Goal: Task Accomplishment & Management: Use online tool/utility

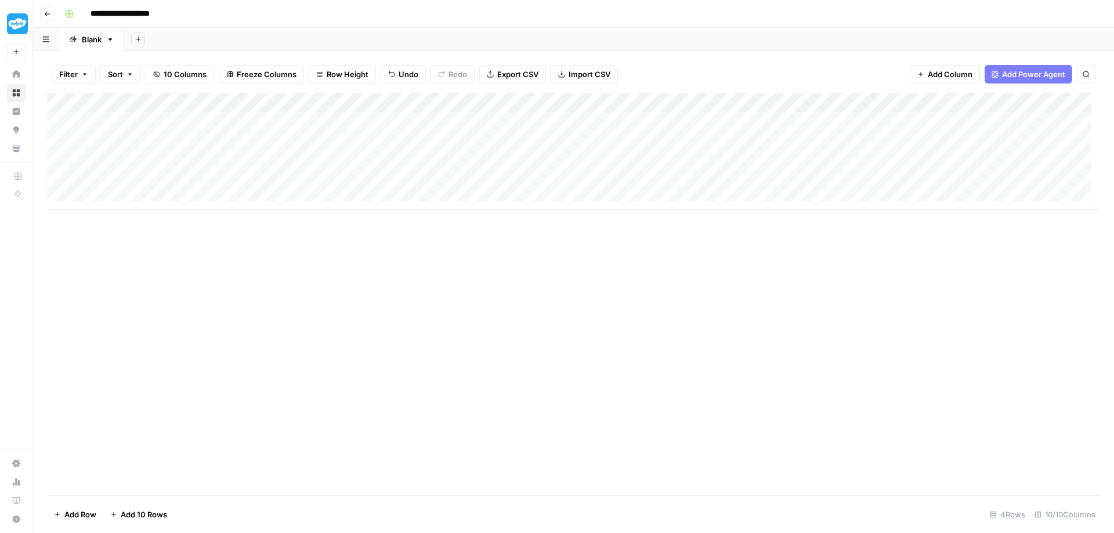
click at [465, 117] on div "Add Column" at bounding box center [573, 151] width 1053 height 117
click at [483, 119] on div "Add Column" at bounding box center [573, 151] width 1053 height 117
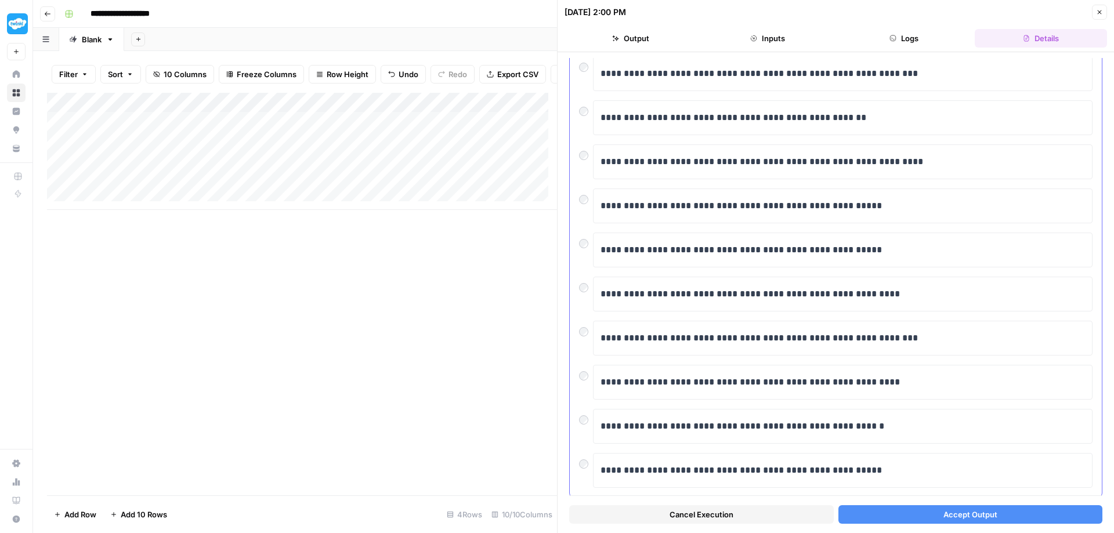
scroll to position [115, 0]
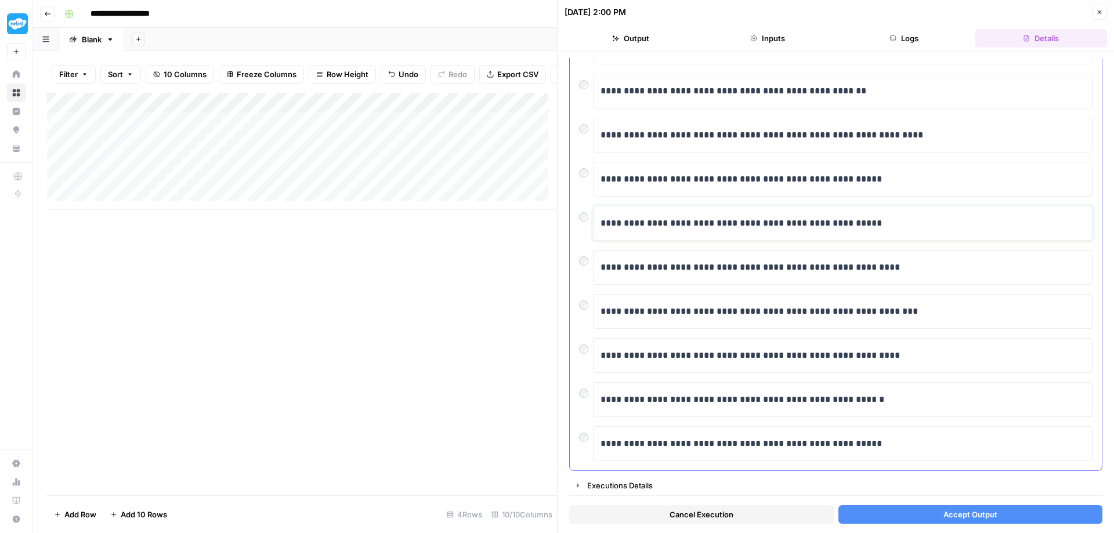
click at [681, 222] on p "**********" at bounding box center [838, 223] width 476 height 15
click at [982, 515] on span "Accept Output" at bounding box center [970, 515] width 54 height 12
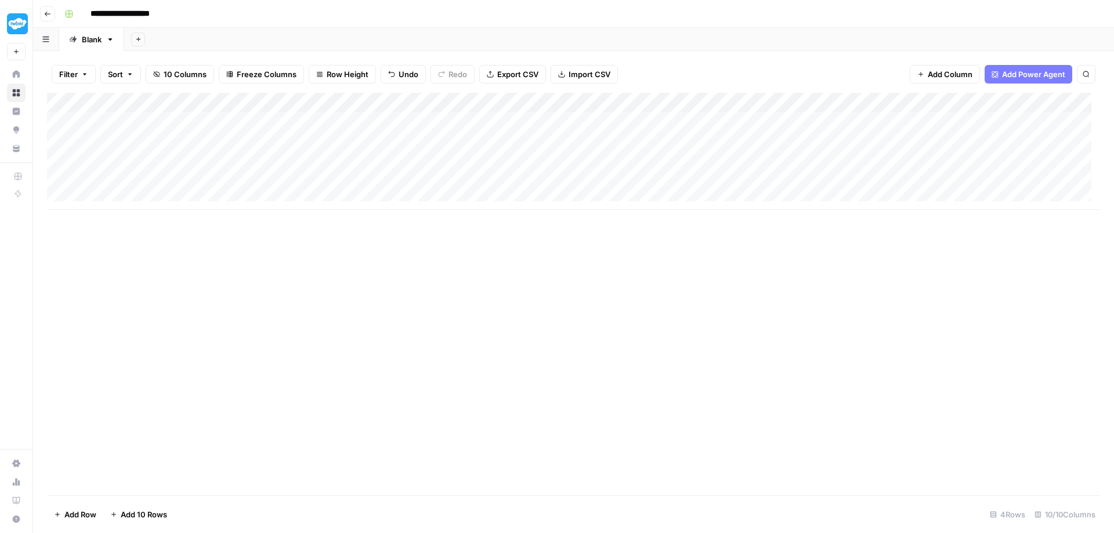
click at [291, 122] on div "Add Column" at bounding box center [573, 151] width 1053 height 117
click at [392, 121] on div "Add Column" at bounding box center [573, 151] width 1053 height 117
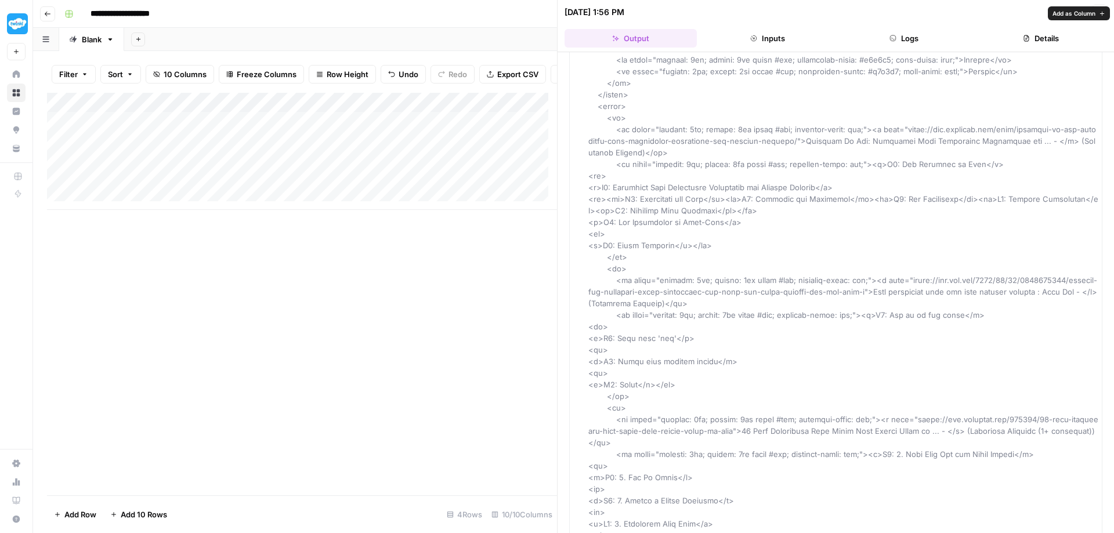
scroll to position [232, 0]
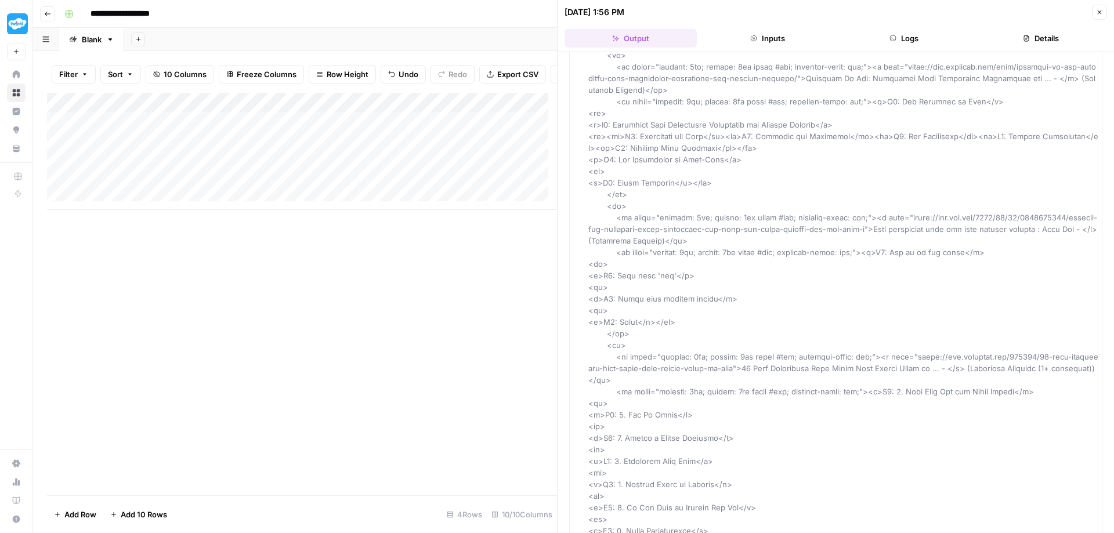
click at [199, 298] on div "Add Column" at bounding box center [302, 294] width 510 height 403
click at [1096, 9] on icon "button" at bounding box center [1099, 12] width 7 height 7
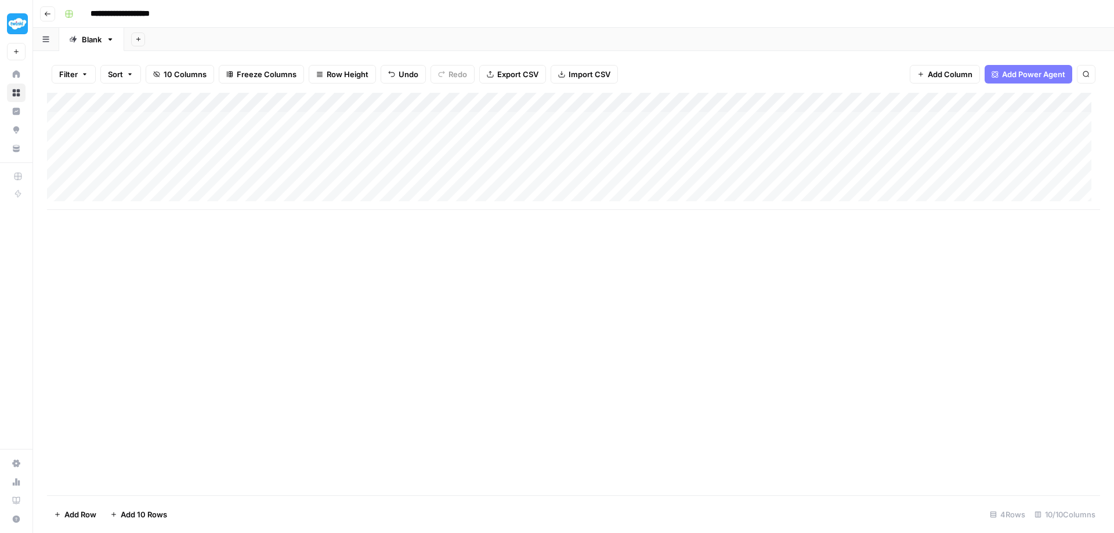
click at [138, 147] on div "Add Column" at bounding box center [573, 151] width 1053 height 117
click at [168, 136] on div "Add Column" at bounding box center [573, 151] width 1053 height 117
click at [168, 136] on textarea "**********" at bounding box center [180, 142] width 186 height 16
click at [625, 142] on div "Add Column" at bounding box center [573, 151] width 1053 height 117
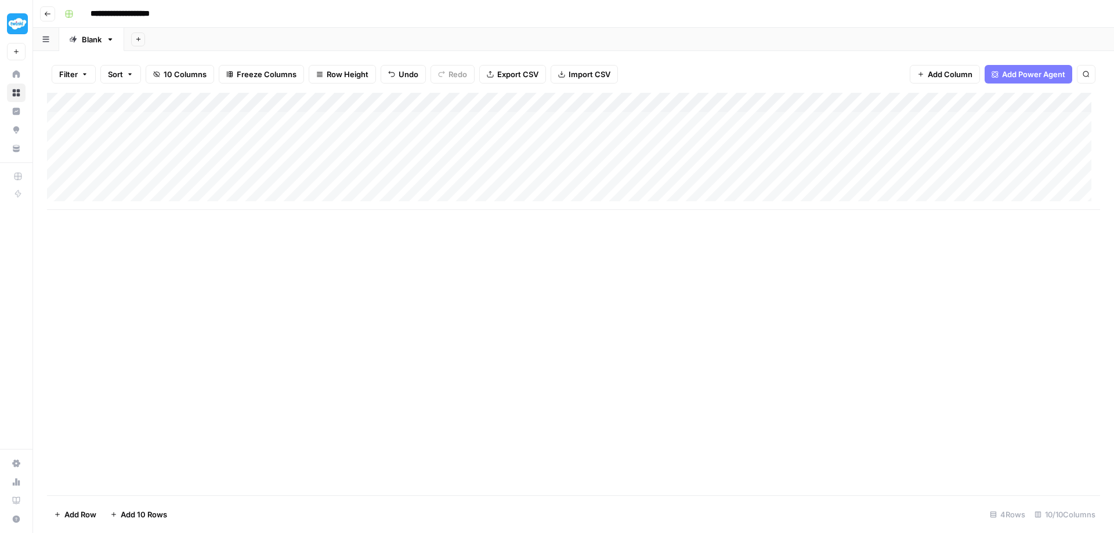
click at [625, 142] on div "Add Column" at bounding box center [573, 151] width 1053 height 117
type textarea "**********"
drag, startPoint x: 596, startPoint y: 275, endPoint x: 550, endPoint y: 237, distance: 59.7
click at [585, 262] on div "Add Column" at bounding box center [573, 294] width 1053 height 403
click at [327, 145] on div "Add Column" at bounding box center [573, 151] width 1053 height 117
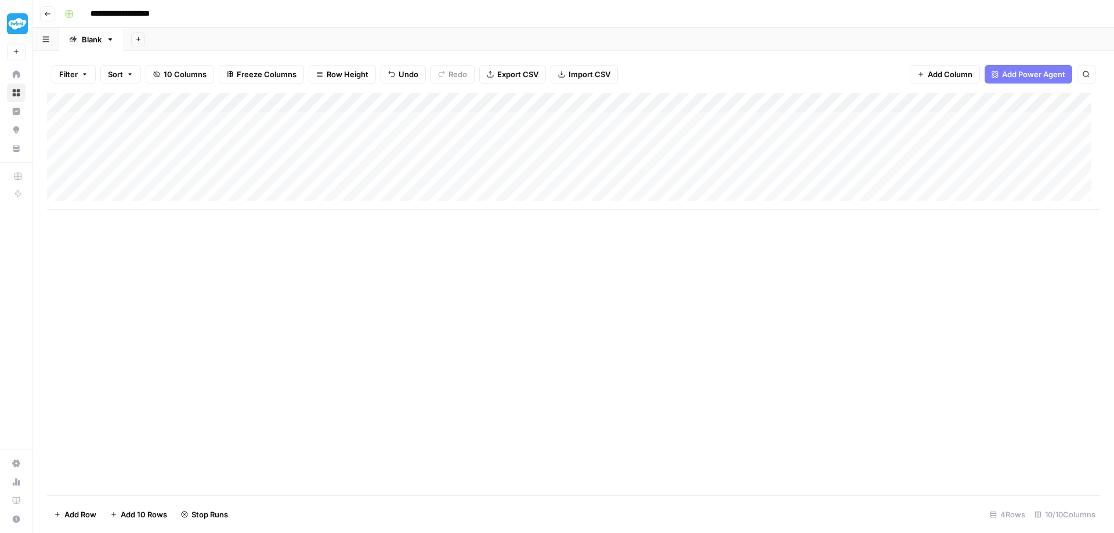
click at [496, 140] on div "Add Column" at bounding box center [573, 151] width 1053 height 117
click at [559, 120] on div "Add Column" at bounding box center [573, 151] width 1053 height 117
